Goal: Task Accomplishment & Management: Use online tool/utility

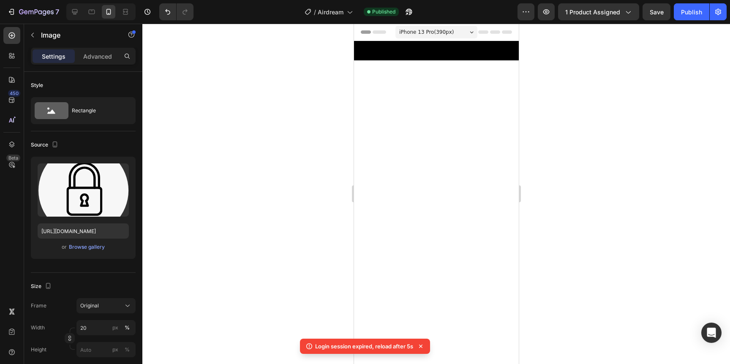
scroll to position [1748, 0]
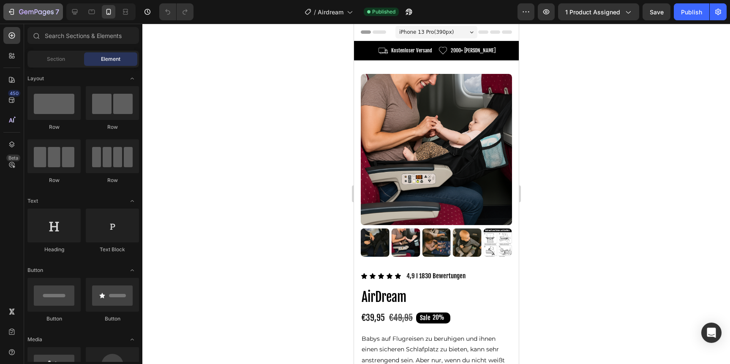
click at [37, 16] on icon "button" at bounding box center [36, 12] width 35 height 7
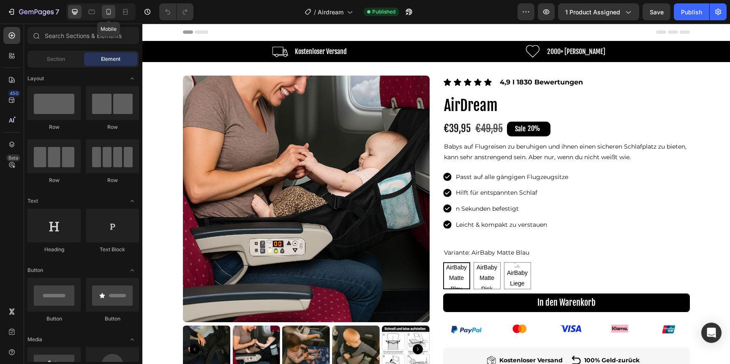
click at [114, 8] on div at bounding box center [109, 12] width 14 height 14
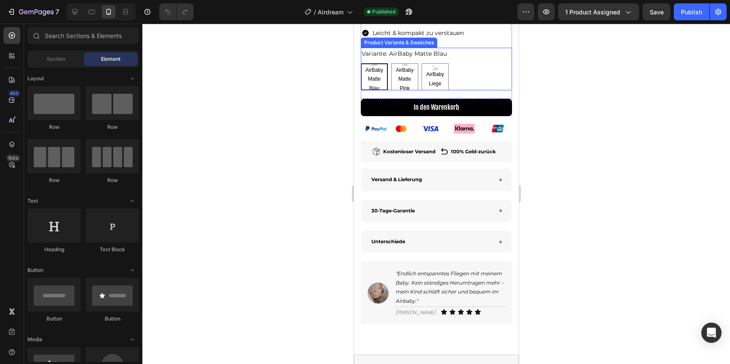
scroll to position [399, 0]
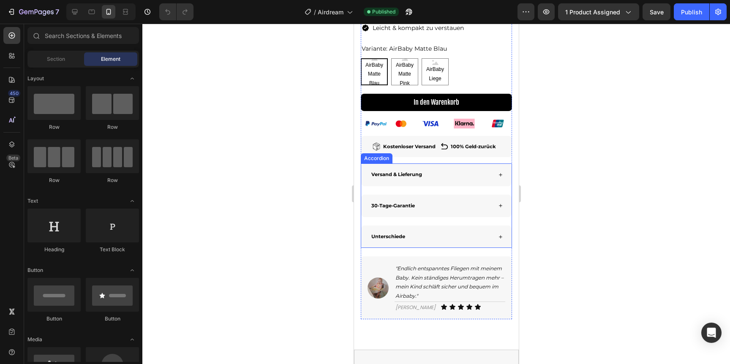
click at [428, 236] on div "Unterschiede" at bounding box center [431, 237] width 122 height 10
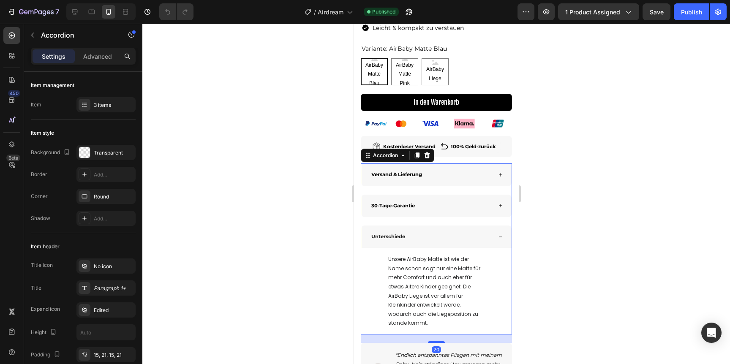
click at [428, 236] on div "Unterschiede" at bounding box center [431, 237] width 122 height 10
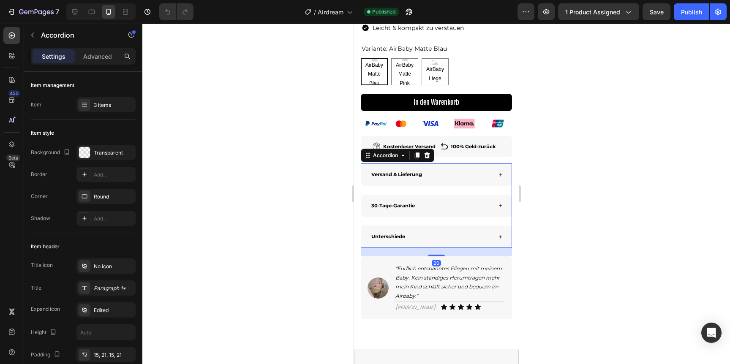
click at [390, 233] on p "Unterschiede" at bounding box center [388, 236] width 34 height 7
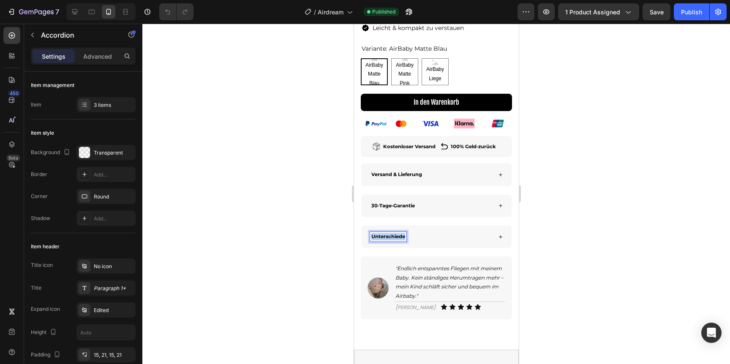
click at [390, 233] on p "Unterschiede" at bounding box center [388, 236] width 34 height 7
click at [591, 202] on div at bounding box center [436, 194] width 588 height 341
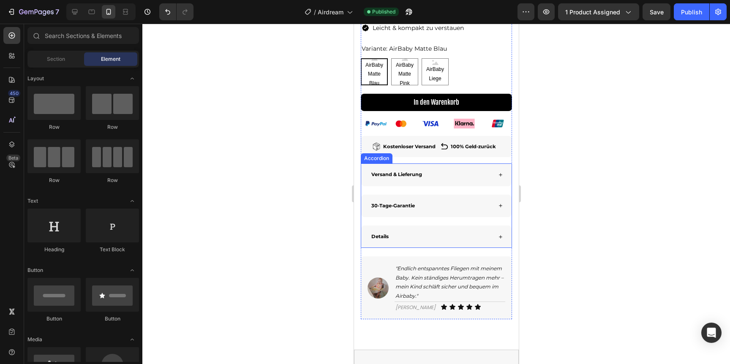
click at [482, 237] on div "Details" at bounding box center [431, 237] width 122 height 10
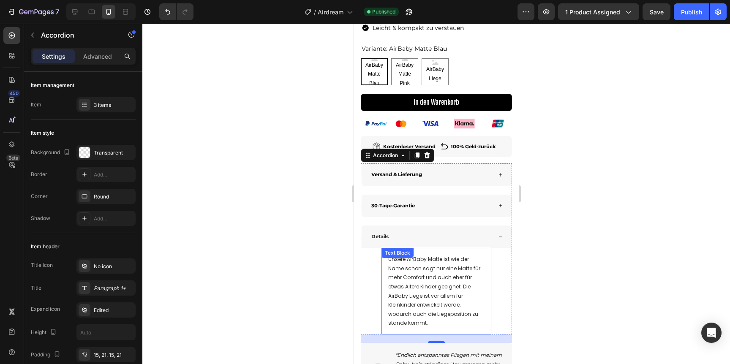
click at [445, 269] on span "Unsere AirBaby Matte ist wie der Name schon sagt nur eine Matte für mehr Comfor…" at bounding box center [434, 291] width 92 height 71
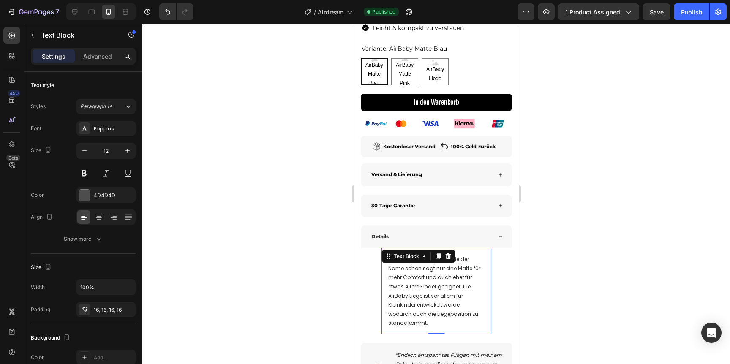
click at [442, 269] on span "Unsere AirBaby Matte ist wie der Name schon sagt nur eine Matte für mehr Comfor…" at bounding box center [434, 291] width 92 height 71
drag, startPoint x: 421, startPoint y: 278, endPoint x: 435, endPoint y: 278, distance: 13.1
click at [435, 278] on span "Unsere AirBaby Matte ist wie der Name schon sagt eine Matte für mehr Comfort un…" at bounding box center [433, 291] width 90 height 71
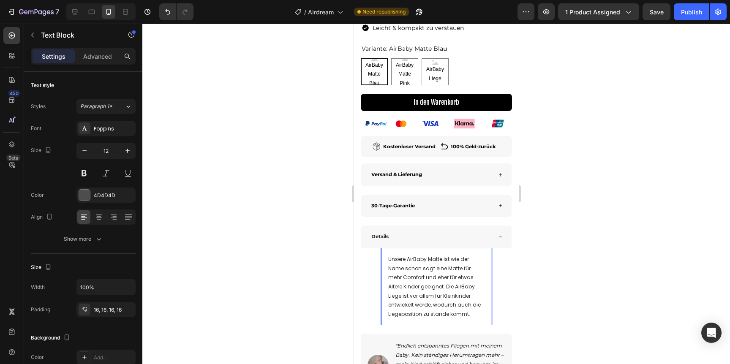
click at [403, 307] on span "Unsere AirBaby Matte ist wie der Name schon sagt eine Matte für mehr Comfort un…" at bounding box center [434, 287] width 93 height 62
click at [431, 317] on span "Unsere AirBaby Matte ist wie der Name schon sagt eine Matte für mehr Comfort un…" at bounding box center [436, 287] width 96 height 62
click at [623, 315] on div at bounding box center [436, 194] width 588 height 341
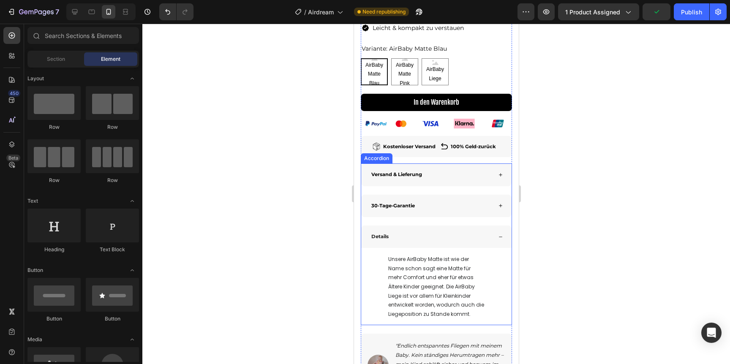
click at [481, 234] on div "Details" at bounding box center [431, 237] width 122 height 10
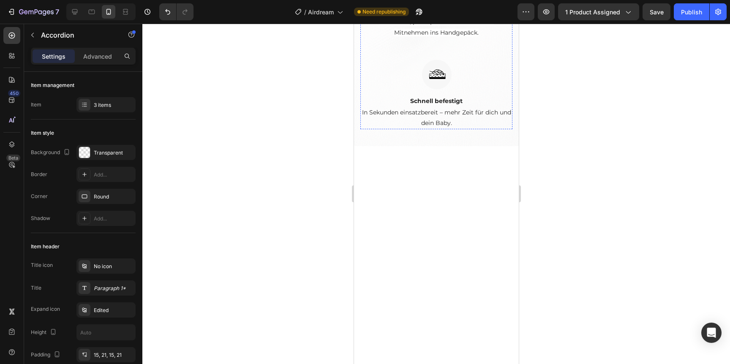
scroll to position [1523, 0]
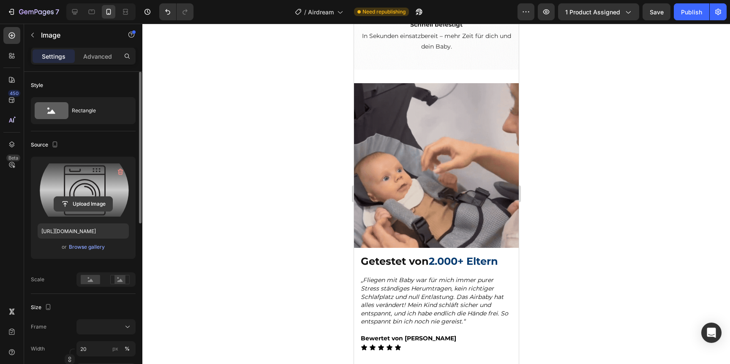
click at [83, 203] on input "file" at bounding box center [83, 204] width 58 height 14
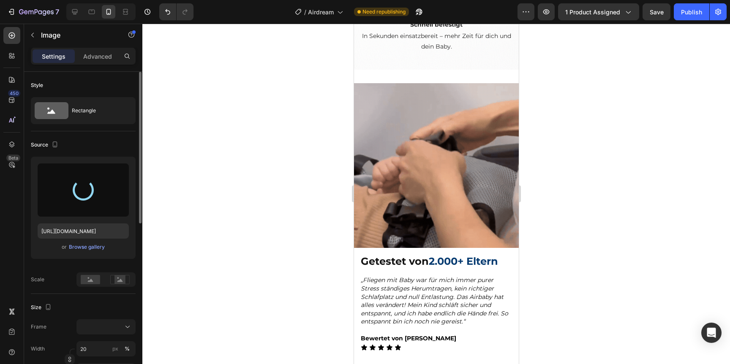
type input "[URL][DOMAIN_NAME]"
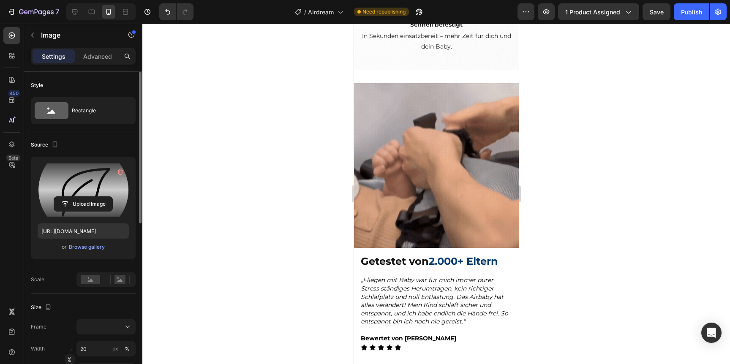
click at [538, 203] on div at bounding box center [436, 194] width 588 height 341
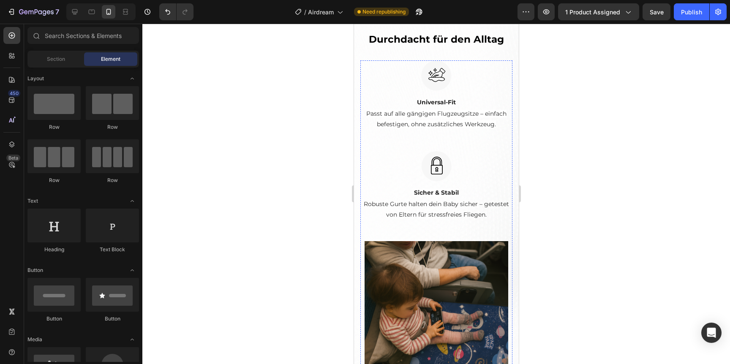
scroll to position [1243, 0]
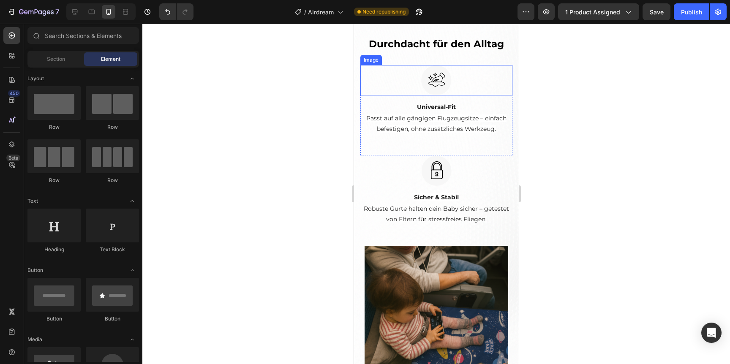
click at [427, 90] on img at bounding box center [436, 80] width 30 height 30
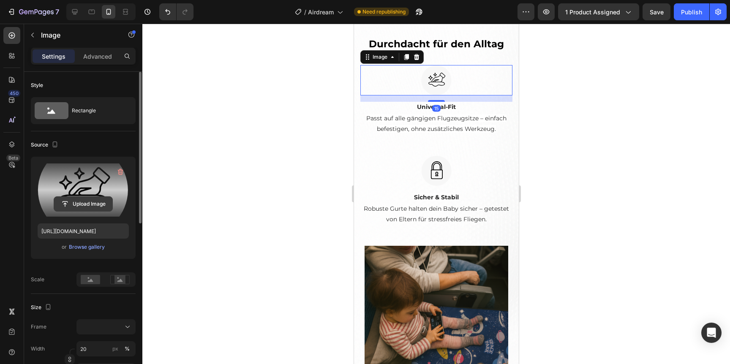
click at [85, 205] on input "file" at bounding box center [83, 204] width 58 height 14
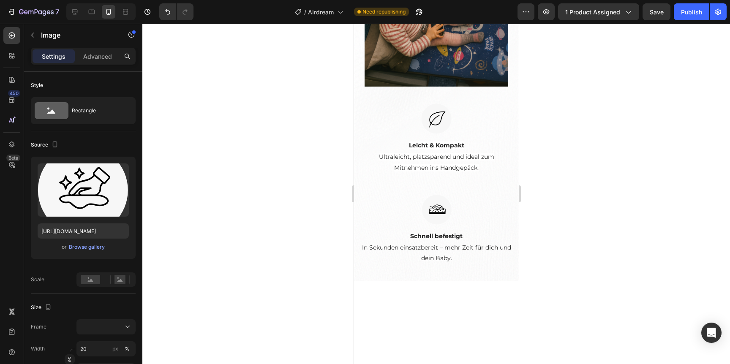
scroll to position [1563, 0]
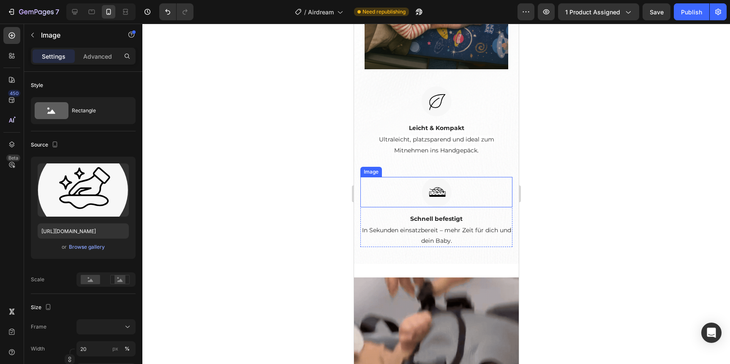
click at [439, 195] on img at bounding box center [436, 192] width 30 height 30
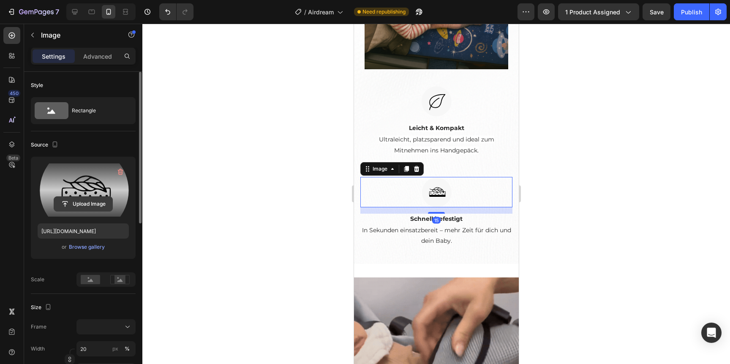
click at [98, 201] on input "file" at bounding box center [83, 204] width 58 height 14
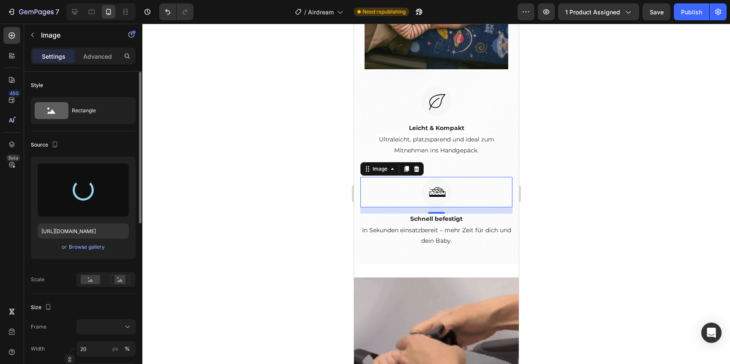
type input "[URL][DOMAIN_NAME]"
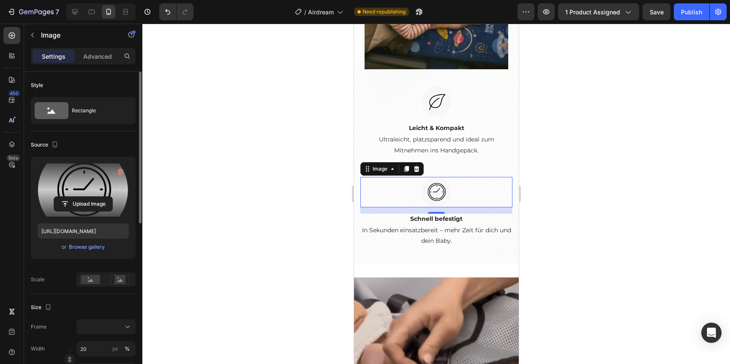
click at [579, 174] on div at bounding box center [436, 194] width 588 height 341
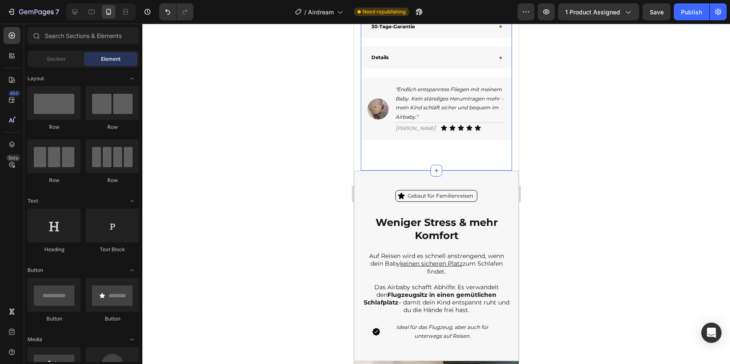
scroll to position [737, 0]
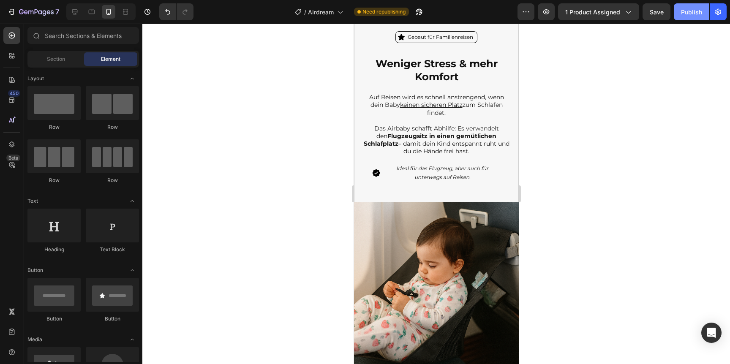
click at [699, 12] on div "Publish" at bounding box center [691, 12] width 21 height 9
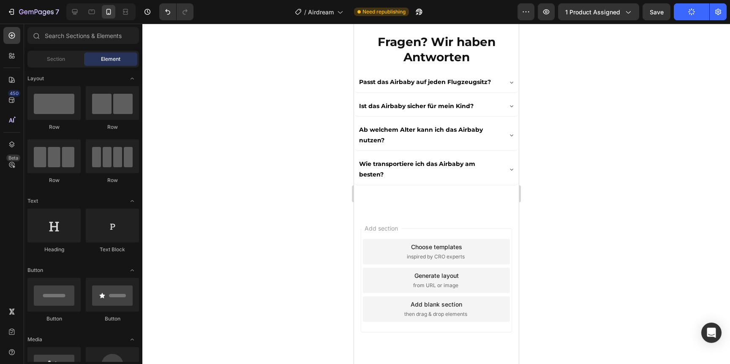
scroll to position [2554, 0]
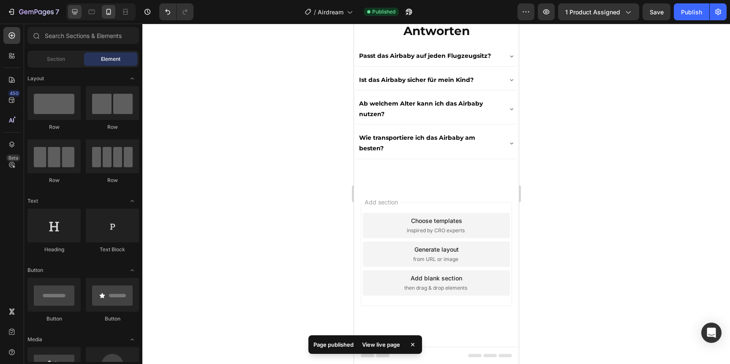
click at [79, 6] on div at bounding box center [75, 12] width 14 height 14
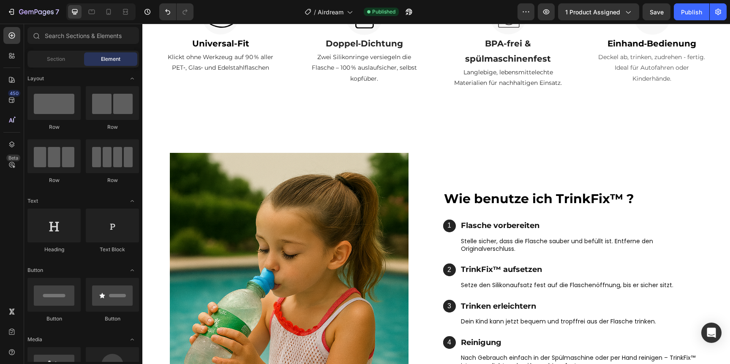
scroll to position [773, 0]
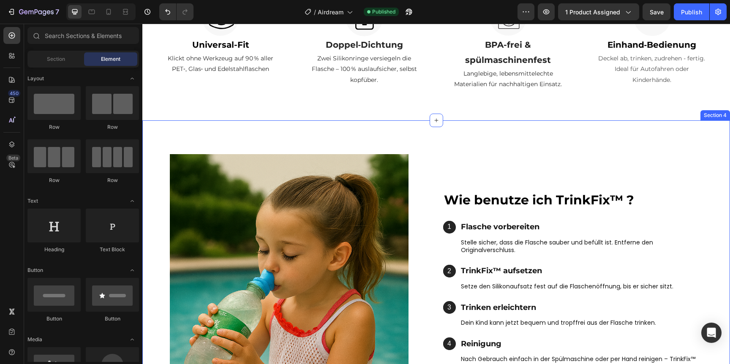
click at [423, 125] on div "Image Wie benutze ich TrinkFix™ ? Text Block 1 Text Block Hero Banner Flasche v…" at bounding box center [436, 270] width 588 height 300
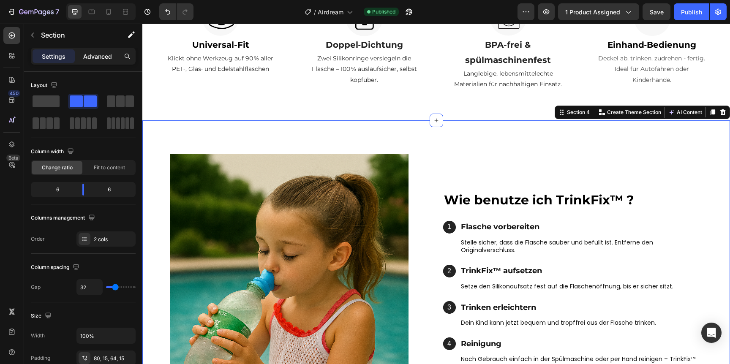
click at [104, 53] on p "Advanced" at bounding box center [97, 56] width 29 height 9
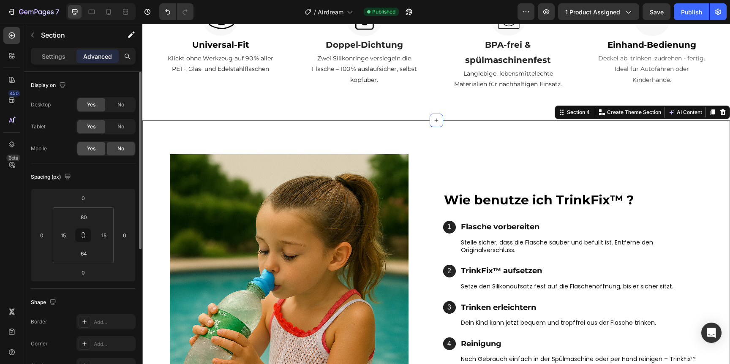
click at [98, 147] on div "Yes" at bounding box center [91, 149] width 28 height 14
click at [110, 10] on icon at bounding box center [108, 12] width 8 height 8
type input "70"
type input "56"
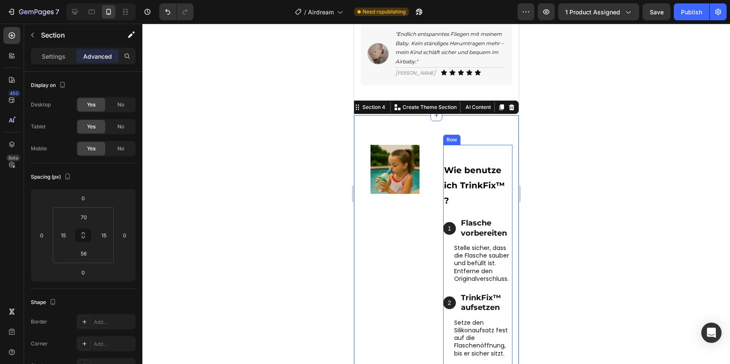
scroll to position [635, 0]
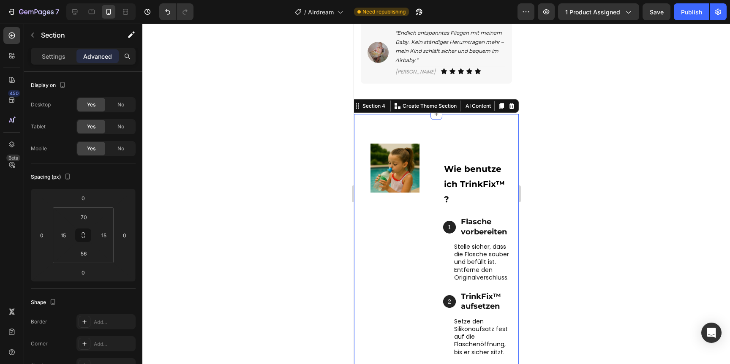
click at [436, 142] on div "Image Wie benutze ich TrinkFix™ ? Text Block 1 Text Block Hero Banner Flasche v…" at bounding box center [436, 335] width 165 height 442
click at [59, 60] on p "Settings" at bounding box center [54, 56] width 24 height 9
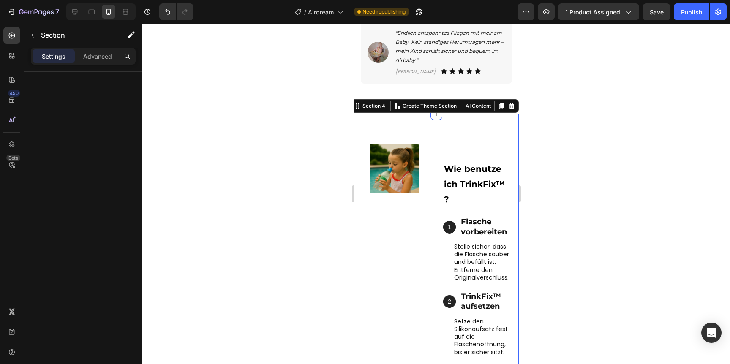
click at [426, 214] on div "Image" at bounding box center [394, 338] width 69 height 388
click at [46, 28] on div "Section" at bounding box center [68, 35] width 88 height 22
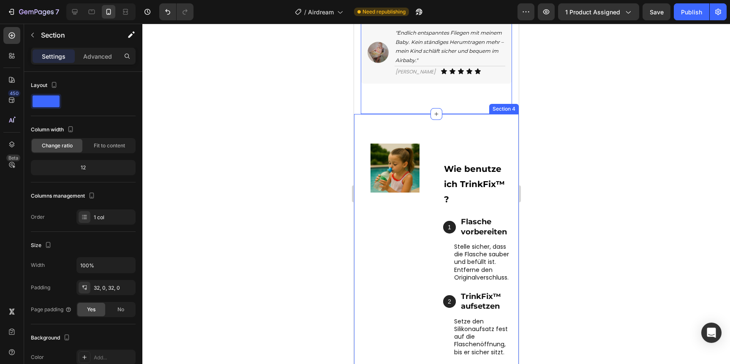
click at [430, 127] on div "Image Wie benutze ich TrinkFix™ ? Text Block 1 Text Block Hero Banner Flasche v…" at bounding box center [436, 335] width 165 height 442
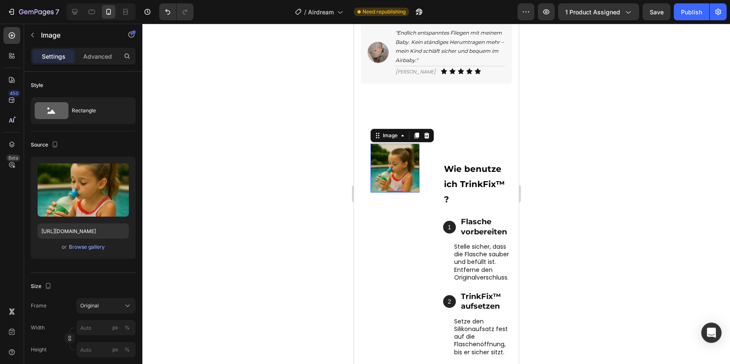
click at [391, 192] on div "Image 0" at bounding box center [394, 168] width 49 height 49
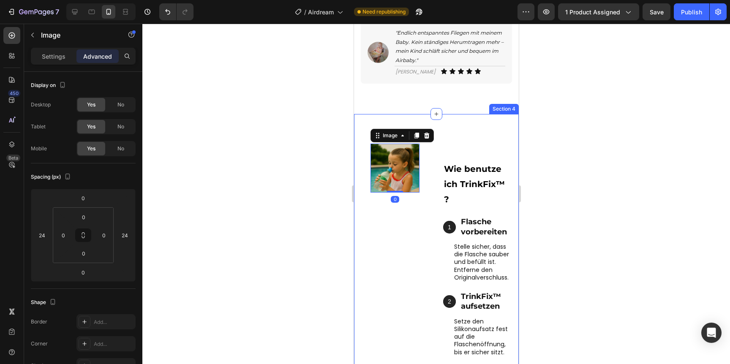
click at [439, 211] on div "Image 0 Wie benutze ich TrinkFix™ ? Text Block 1 Text Block Hero Banner Flasche…" at bounding box center [436, 335] width 165 height 442
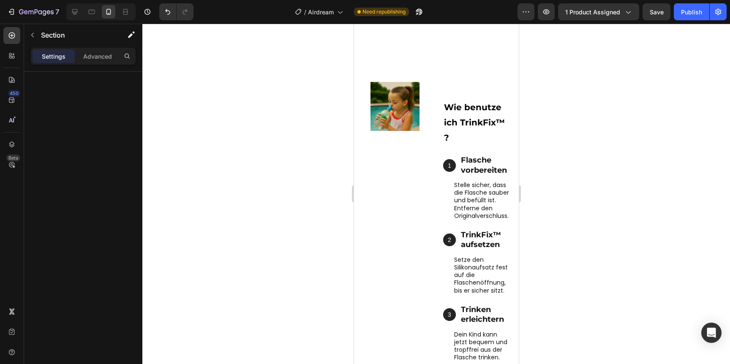
scroll to position [686, 0]
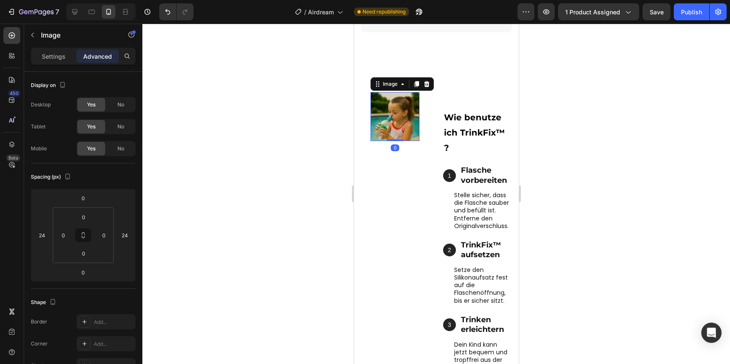
click at [415, 115] on img at bounding box center [394, 116] width 49 height 49
click at [425, 114] on div "Image 0" at bounding box center [394, 286] width 69 height 388
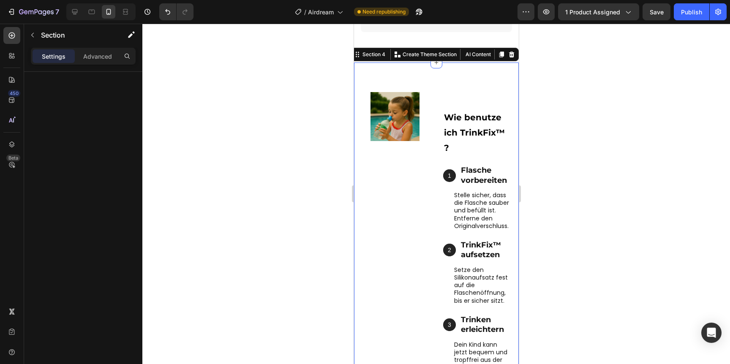
click at [393, 84] on div "Image Wie benutze ich TrinkFix™ ? Text Block 1 Text Block Hero Banner Flasche v…" at bounding box center [436, 284] width 165 height 442
click at [394, 96] on img at bounding box center [394, 116] width 49 height 49
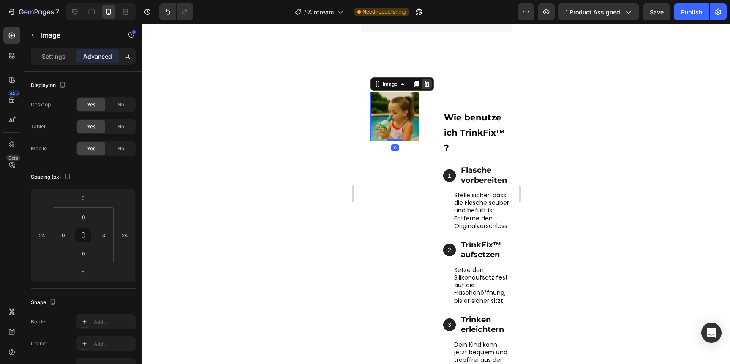
click at [425, 86] on icon at bounding box center [426, 84] width 5 height 6
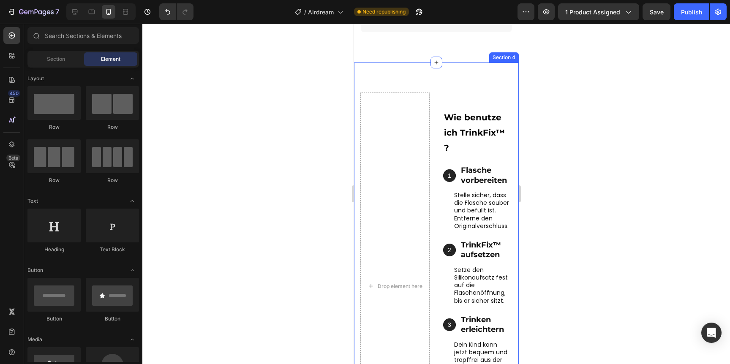
click at [437, 111] on div "Drop element here Wie benutze ich TrinkFix™ ? Text Block 1 Text Block Hero Bann…" at bounding box center [436, 284] width 165 height 442
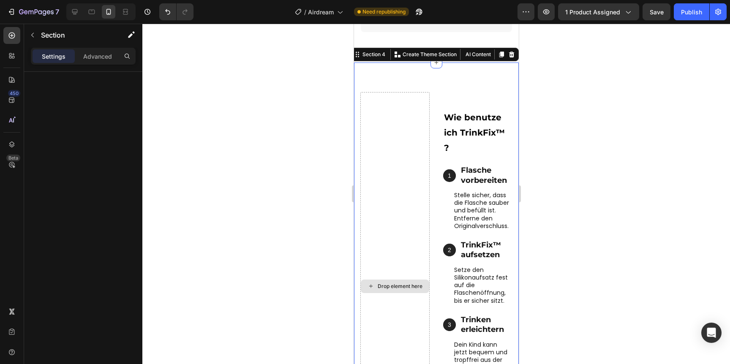
click at [416, 122] on div "Drop element here" at bounding box center [394, 286] width 69 height 388
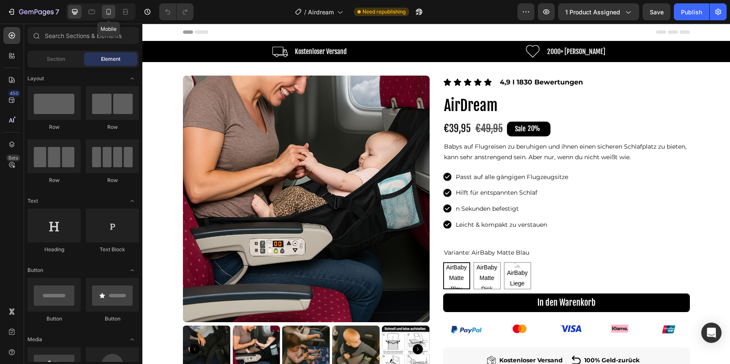
click at [106, 11] on icon at bounding box center [108, 12] width 8 height 8
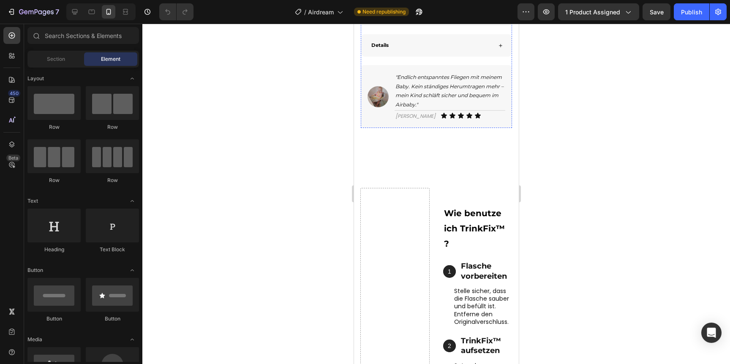
scroll to position [704, 0]
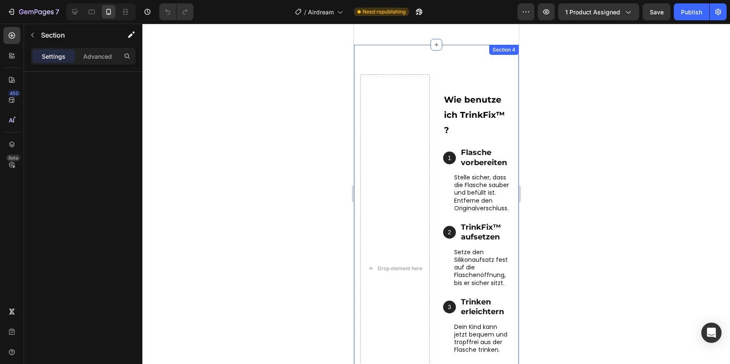
click at [437, 217] on div "Drop element here Wie benutze ich TrinkFix™ ? Text Block 1 Text Block Hero Bann…" at bounding box center [436, 266] width 165 height 442
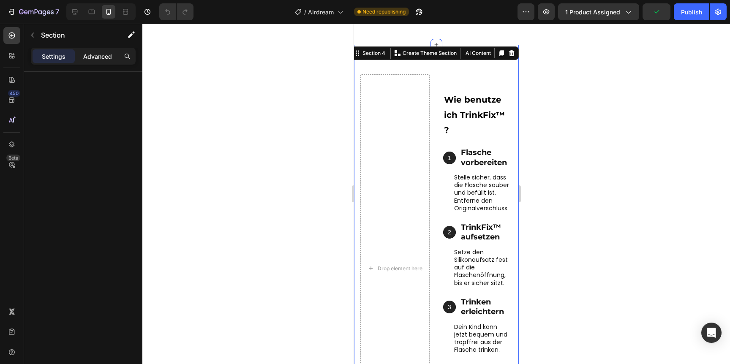
click at [100, 63] on div "Advanced" at bounding box center [98, 56] width 42 height 14
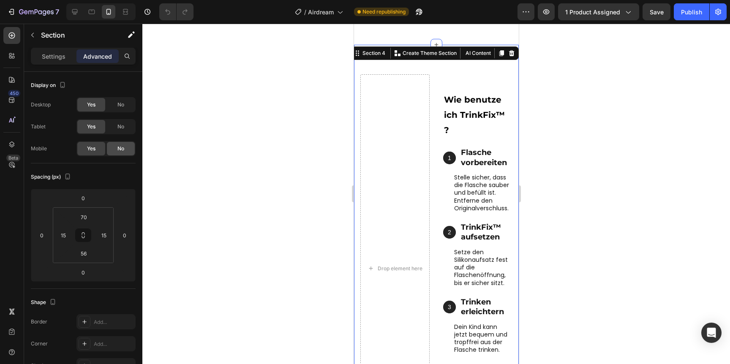
click at [115, 146] on div "No" at bounding box center [121, 149] width 28 height 14
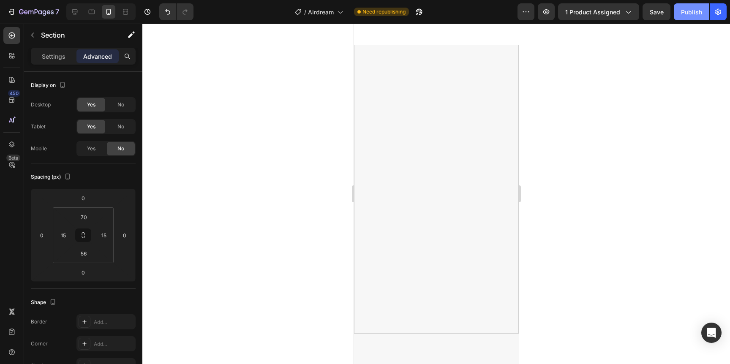
click at [693, 12] on div "Publish" at bounding box center [691, 12] width 21 height 9
click at [418, 96] on div at bounding box center [436, 189] width 164 height 250
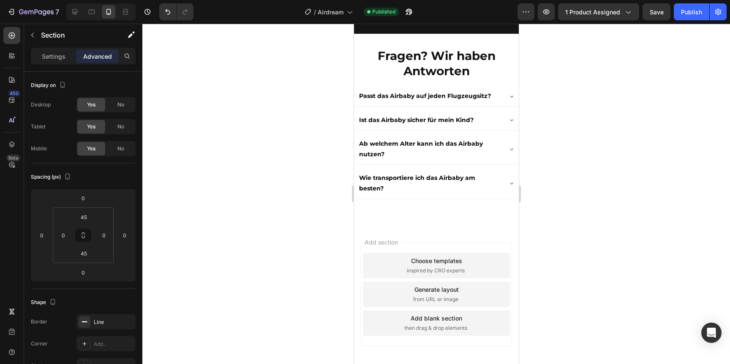
scroll to position [2514, 0]
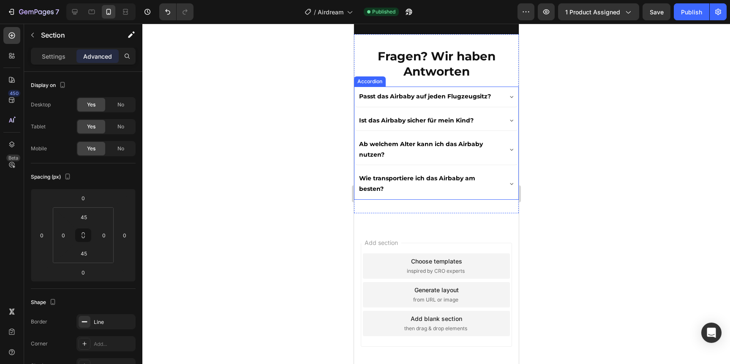
click at [406, 191] on p "Wie transportiere ich das Airbaby am besten?" at bounding box center [429, 183] width 141 height 21
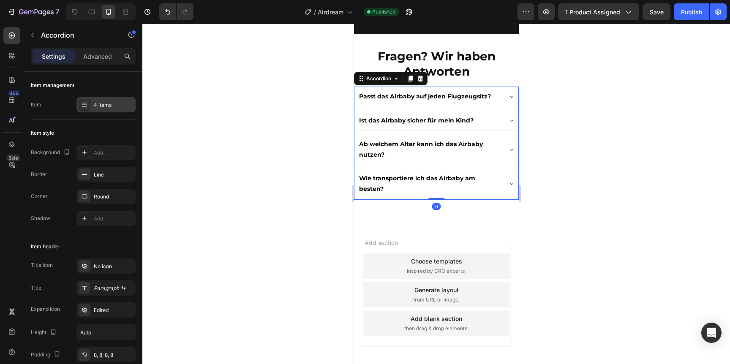
click at [96, 100] on div "4 items" at bounding box center [106, 104] width 59 height 15
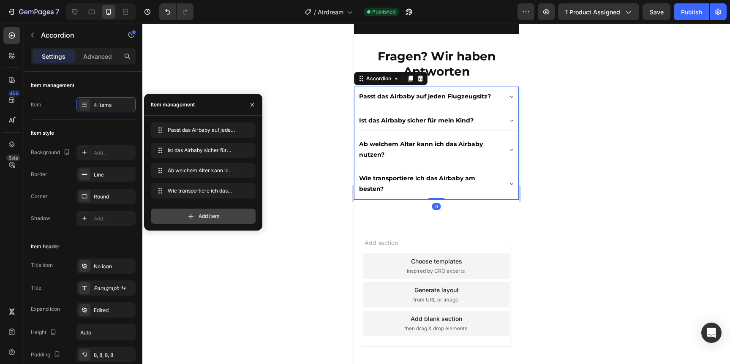
click at [217, 209] on div "Add item" at bounding box center [203, 216] width 105 height 15
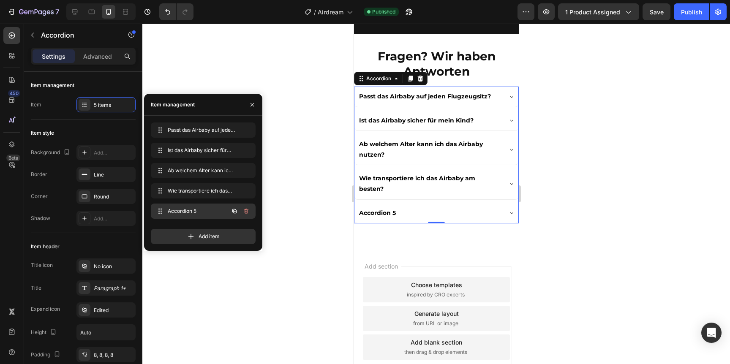
click at [217, 213] on div "Accordion 5 Accordion 5" at bounding box center [191, 211] width 74 height 12
click at [372, 216] on div "Accordion 5" at bounding box center [377, 213] width 39 height 13
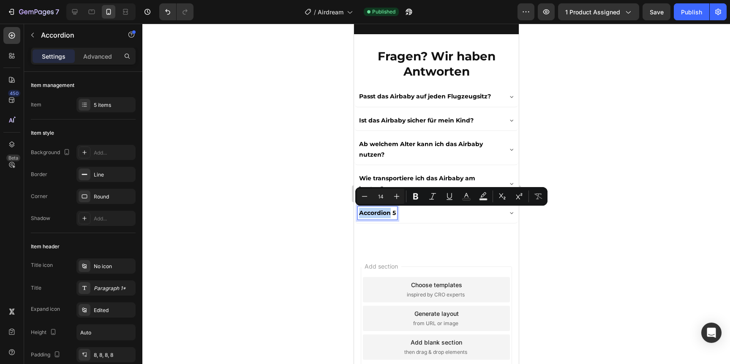
click at [372, 216] on p "Accordion 5" at bounding box center [377, 213] width 37 height 11
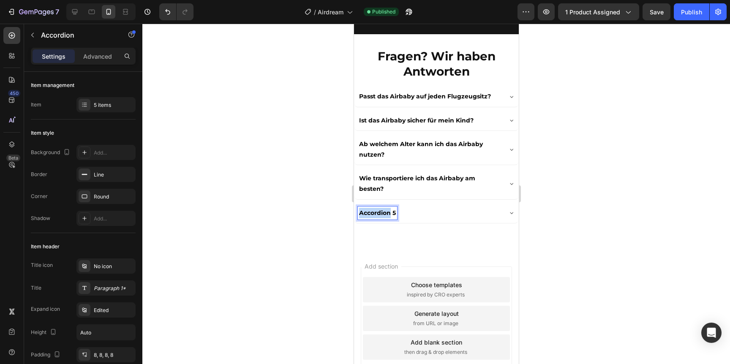
click at [372, 216] on p "Accordion 5" at bounding box center [377, 213] width 37 height 11
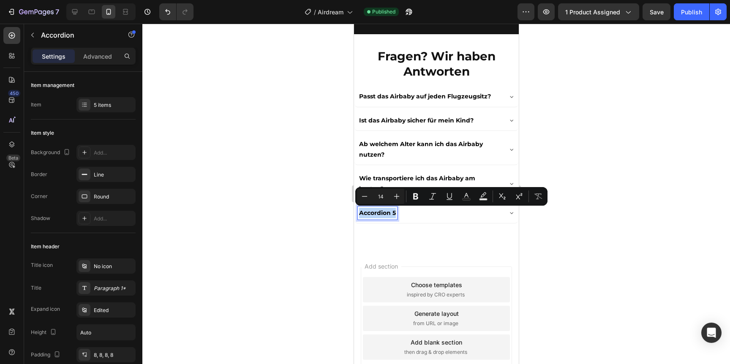
click at [457, 218] on div "Accordion 5" at bounding box center [430, 213] width 144 height 13
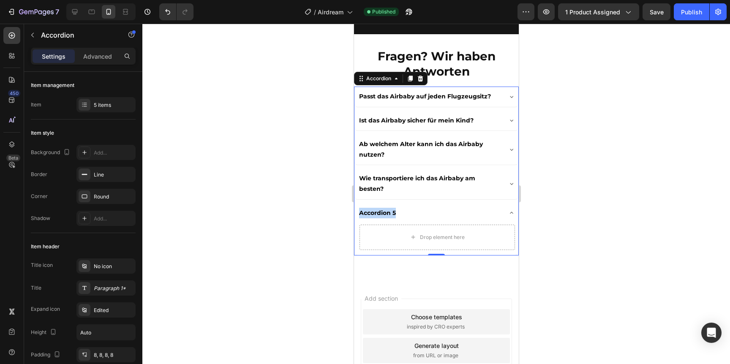
click at [457, 218] on div "Accordion 5" at bounding box center [430, 213] width 144 height 13
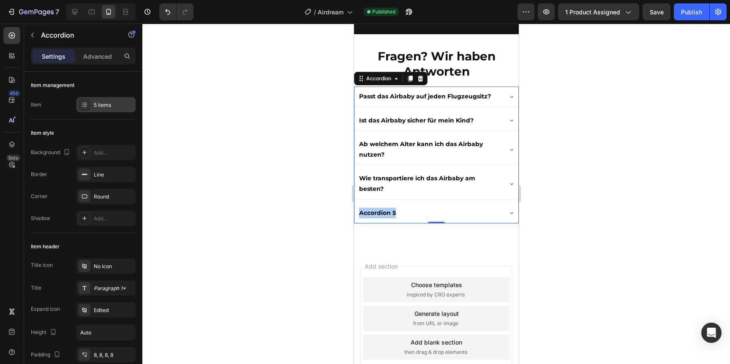
click at [94, 107] on div "5 items" at bounding box center [114, 105] width 40 height 8
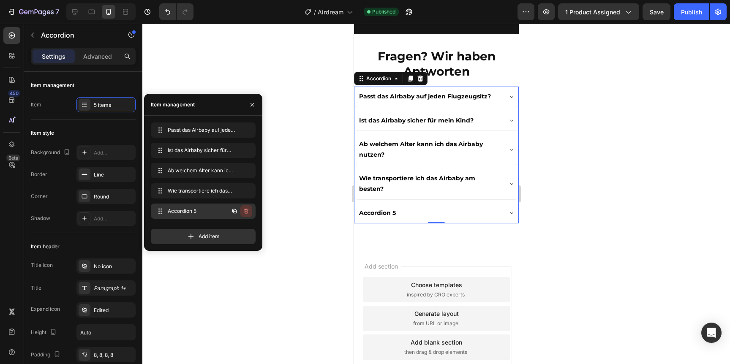
click at [251, 213] on button "button" at bounding box center [247, 211] width 12 height 12
click at [245, 210] on div "Delete" at bounding box center [241, 212] width 16 height 8
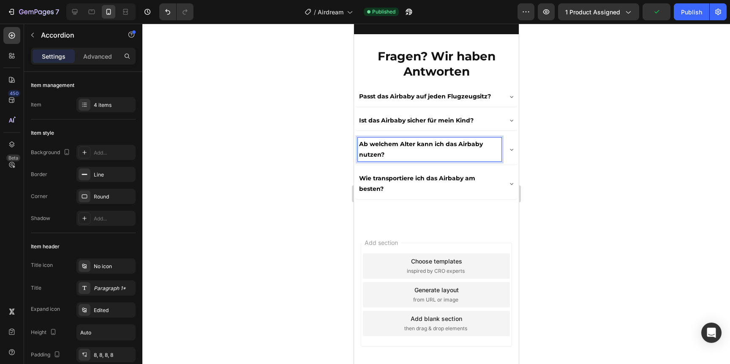
click at [450, 150] on p "Ab welchem Alter kann ich das Airbaby nutzen?" at bounding box center [429, 149] width 141 height 21
click at [512, 150] on icon at bounding box center [511, 149] width 7 height 7
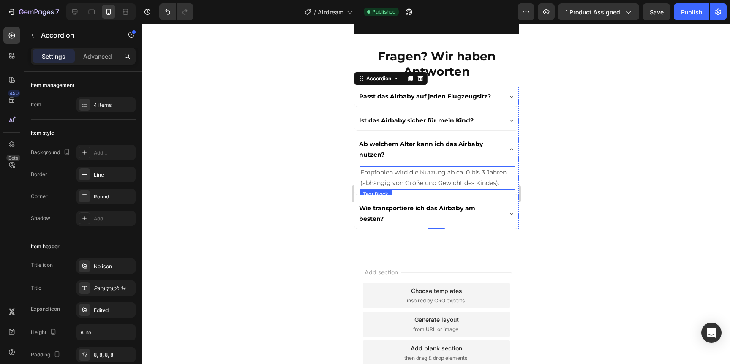
click at [496, 186] on p "Empfohlen wird die Nutzung ab ca. 0 bis 3 Jahren (abhängig von Größe und Gewich…" at bounding box center [437, 177] width 154 height 21
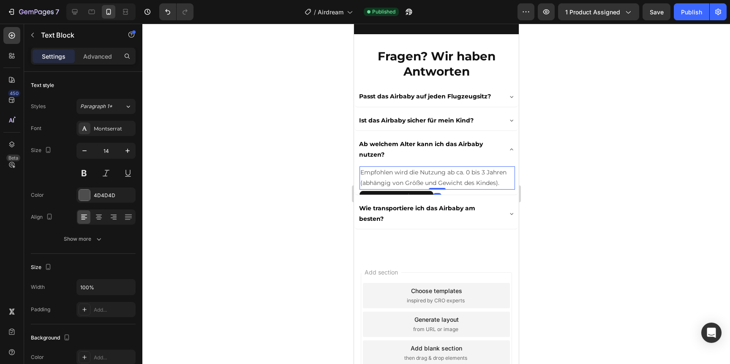
click at [496, 186] on p "Empfohlen wird die Nutzung ab ca. 0 bis 3 Jahren (abhängig von Größe und Gewich…" at bounding box center [437, 177] width 154 height 21
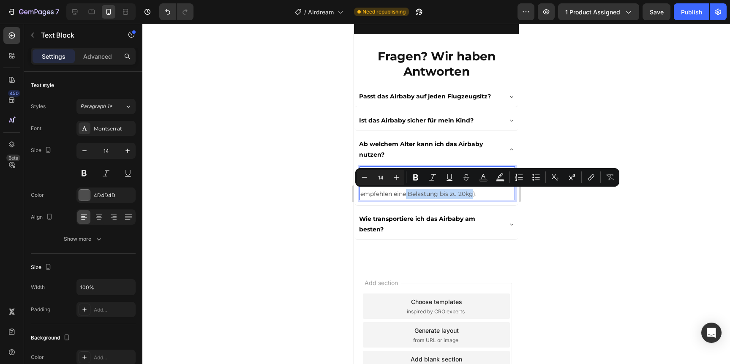
drag, startPoint x: 407, startPoint y: 194, endPoint x: 473, endPoint y: 197, distance: 66.0
click at [473, 197] on p "Empfohlen wird die Nutzung ab ca. 0 bis 3 Jahren (abhängig von Größe und Gewich…" at bounding box center [437, 183] width 154 height 32
click at [413, 175] on icon "Editor contextual toolbar" at bounding box center [416, 177] width 8 height 8
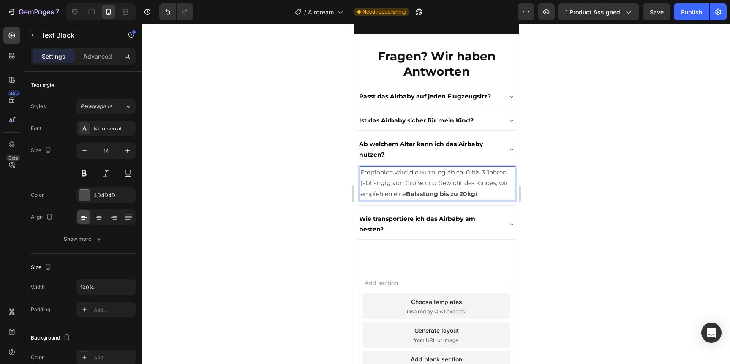
click at [569, 206] on div at bounding box center [436, 194] width 588 height 341
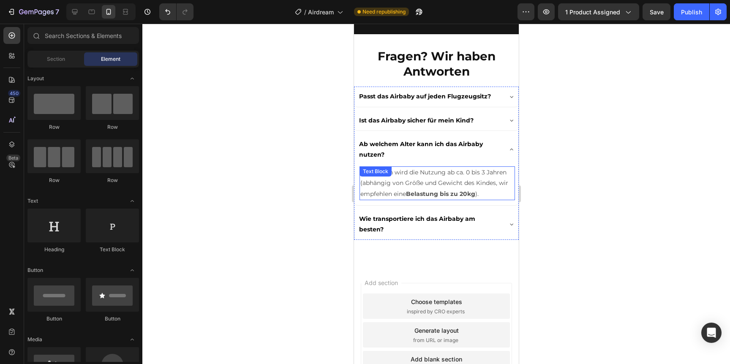
click at [465, 171] on p "Empfohlen wird die Nutzung ab ca. 0 bis 3 Jahren (abhängig von Größe und Gewich…" at bounding box center [437, 183] width 154 height 32
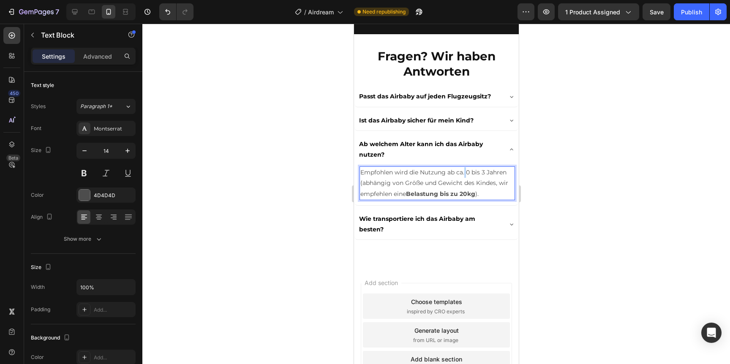
click at [465, 171] on p "Empfohlen wird die Nutzung ab ca. 0 bis 3 Jahren (abhängig von Größe und Gewich…" at bounding box center [437, 183] width 154 height 32
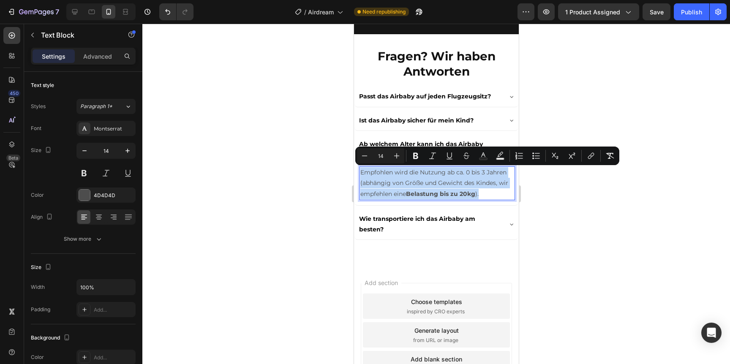
drag, startPoint x: 465, startPoint y: 171, endPoint x: 478, endPoint y: 171, distance: 13.1
click at [478, 171] on p "Empfohlen wird die Nutzung ab ca. 0 bis 3 Jahren (abhängig von Größe und Gewich…" at bounding box center [437, 183] width 154 height 32
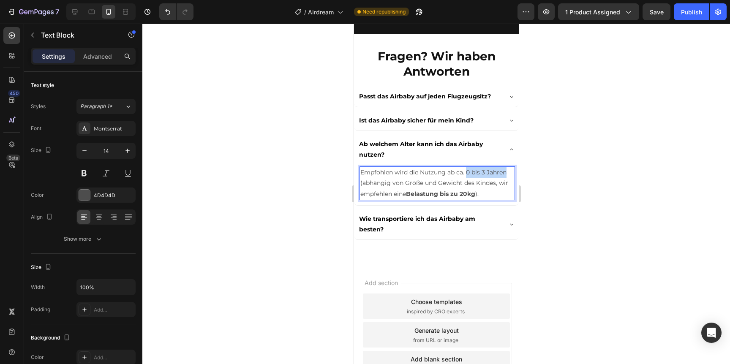
drag, startPoint x: 467, startPoint y: 173, endPoint x: 506, endPoint y: 173, distance: 38.9
click at [506, 173] on p "Empfohlen wird die Nutzung ab ca. 0 bis 3 Jahren (abhängig von Größe und Gewich…" at bounding box center [437, 183] width 154 height 32
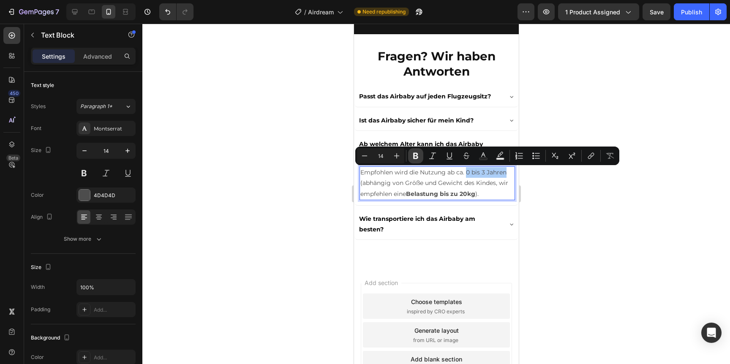
click at [419, 158] on icon "Editor contextual toolbar" at bounding box center [416, 156] width 8 height 8
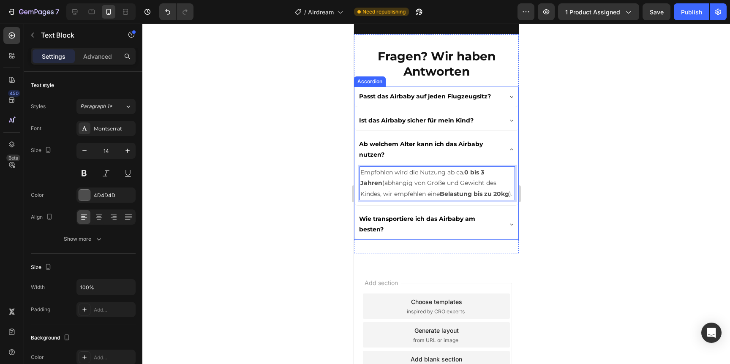
click at [531, 179] on div at bounding box center [436, 194] width 588 height 341
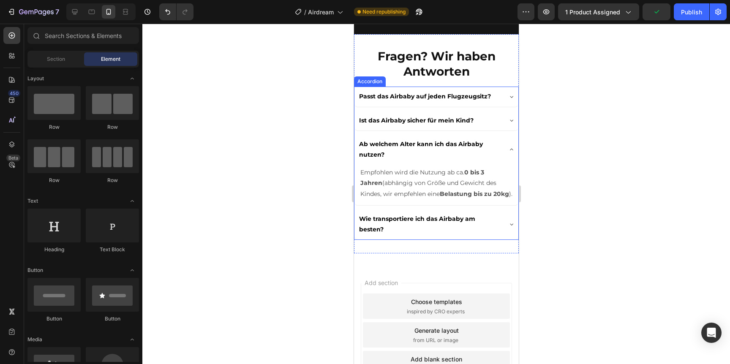
click at [508, 150] on icon at bounding box center [511, 149] width 7 height 7
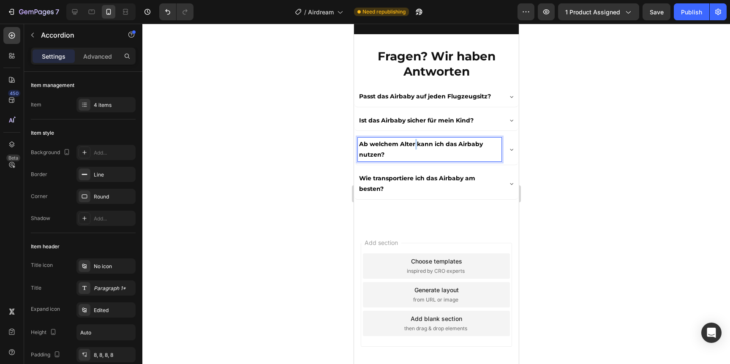
click at [415, 144] on p "Ab welchem Alter kann ich das Airbaby nutzen?" at bounding box center [429, 149] width 141 height 21
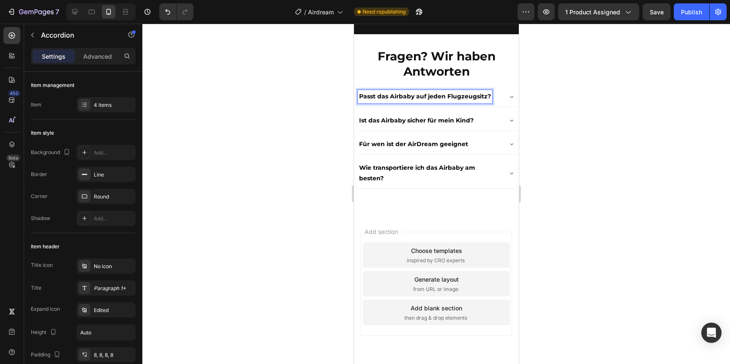
click at [404, 97] on p "Passt das Airbaby auf jeden Flugzeugsitz?" at bounding box center [425, 96] width 132 height 11
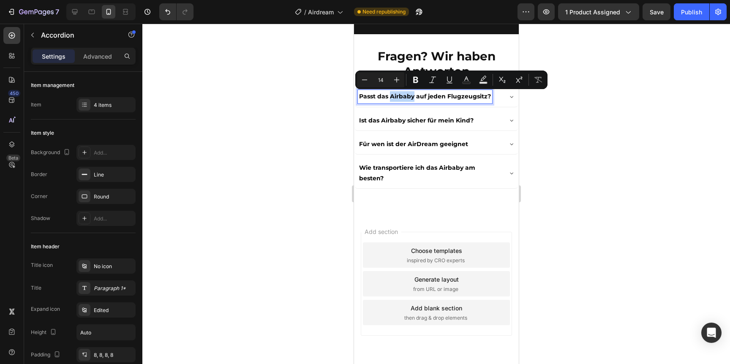
click at [402, 97] on p "Passt das Airbaby auf jeden Flugzeugsitz?" at bounding box center [425, 96] width 132 height 11
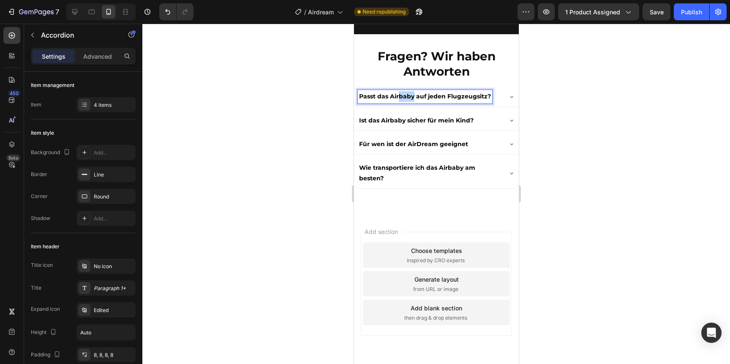
drag, startPoint x: 399, startPoint y: 97, endPoint x: 413, endPoint y: 98, distance: 14.0
click at [413, 98] on p "Passt das Airbaby auf jeden Flugzeugsitz?" at bounding box center [425, 96] width 132 height 11
click at [396, 118] on p "Ist das Airbaby sicher für mein Kind?" at bounding box center [416, 120] width 115 height 11
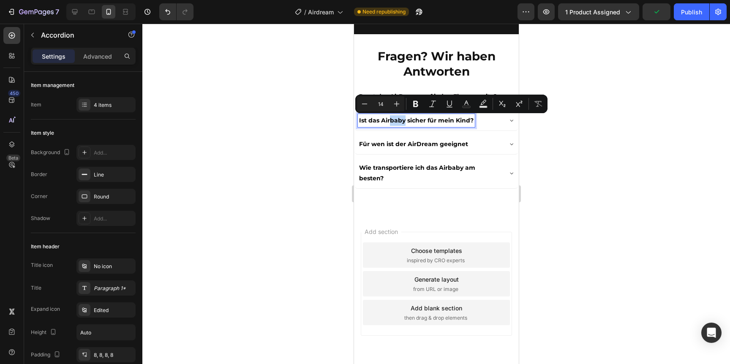
drag, startPoint x: 391, startPoint y: 120, endPoint x: 405, endPoint y: 124, distance: 14.8
click at [405, 124] on p "Ist das Airbaby sicher für mein Kind?" at bounding box center [416, 120] width 115 height 11
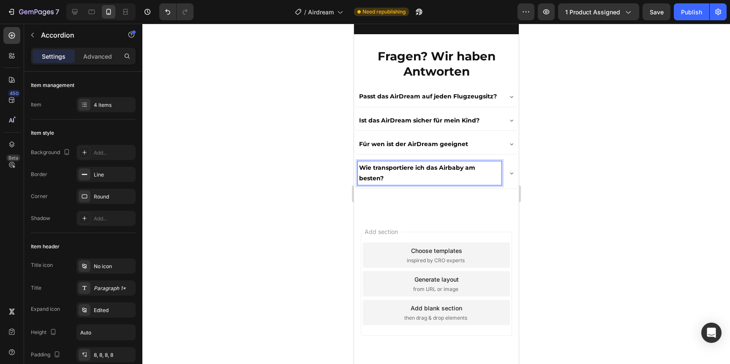
click at [445, 169] on p "Wie transportiere ich das Airbaby am besten?" at bounding box center [429, 173] width 141 height 21
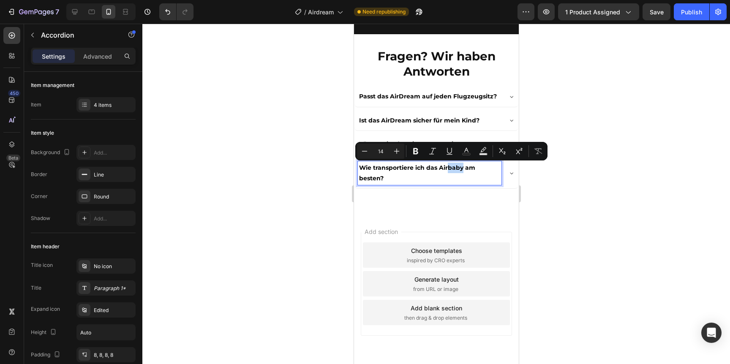
drag, startPoint x: 447, startPoint y: 169, endPoint x: 461, endPoint y: 168, distance: 14.0
click at [461, 168] on p "Wie transportiere ich das Airbaby am besten?" at bounding box center [429, 173] width 141 height 21
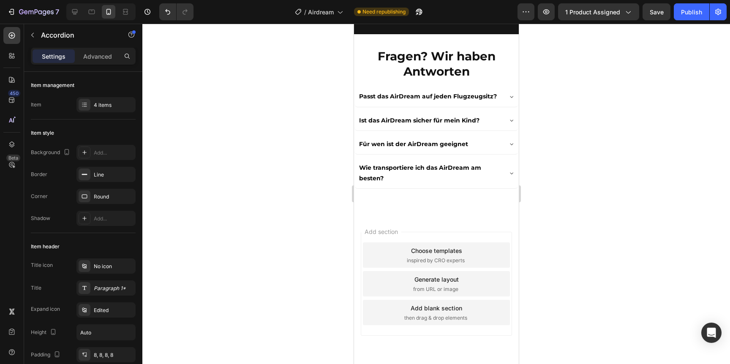
drag, startPoint x: 589, startPoint y: 146, endPoint x: 159, endPoint y: 133, distance: 429.7
click at [589, 146] on div at bounding box center [436, 194] width 588 height 341
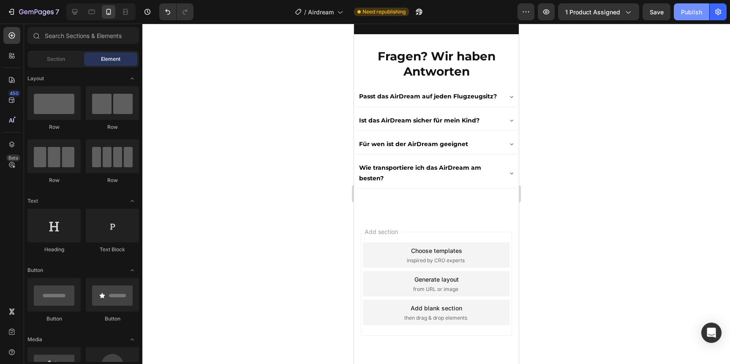
click at [697, 9] on div "Publish" at bounding box center [691, 12] width 21 height 9
